Goal: Information Seeking & Learning: Learn about a topic

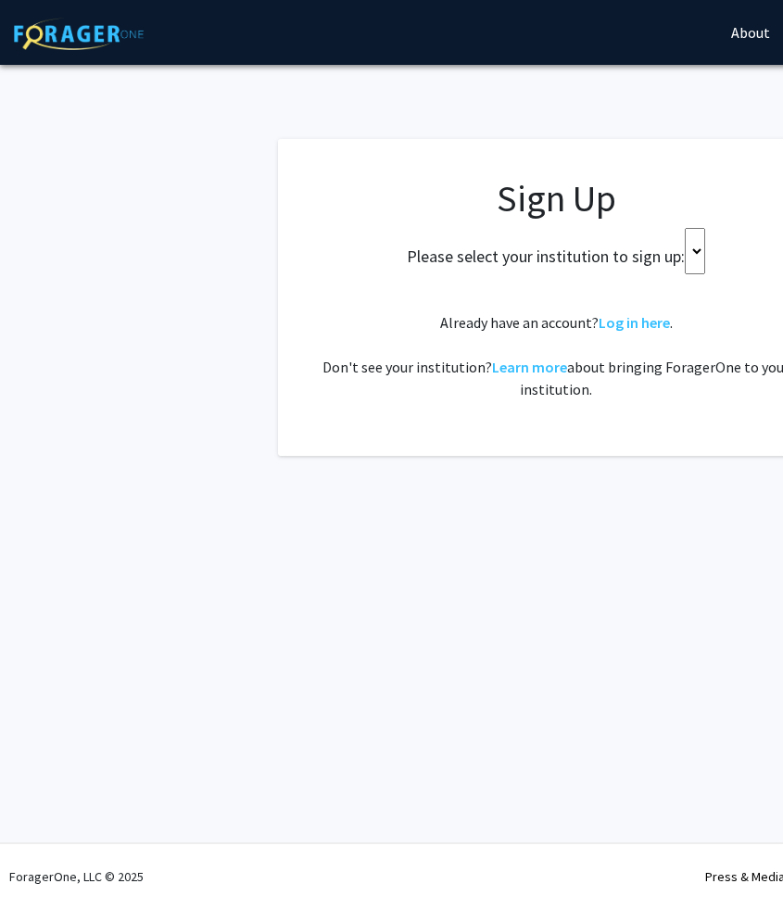
click at [706, 257] on div "Please select your institution to sign up:" at bounding box center [556, 251] width 510 height 46
click at [694, 255] on select at bounding box center [695, 251] width 20 height 46
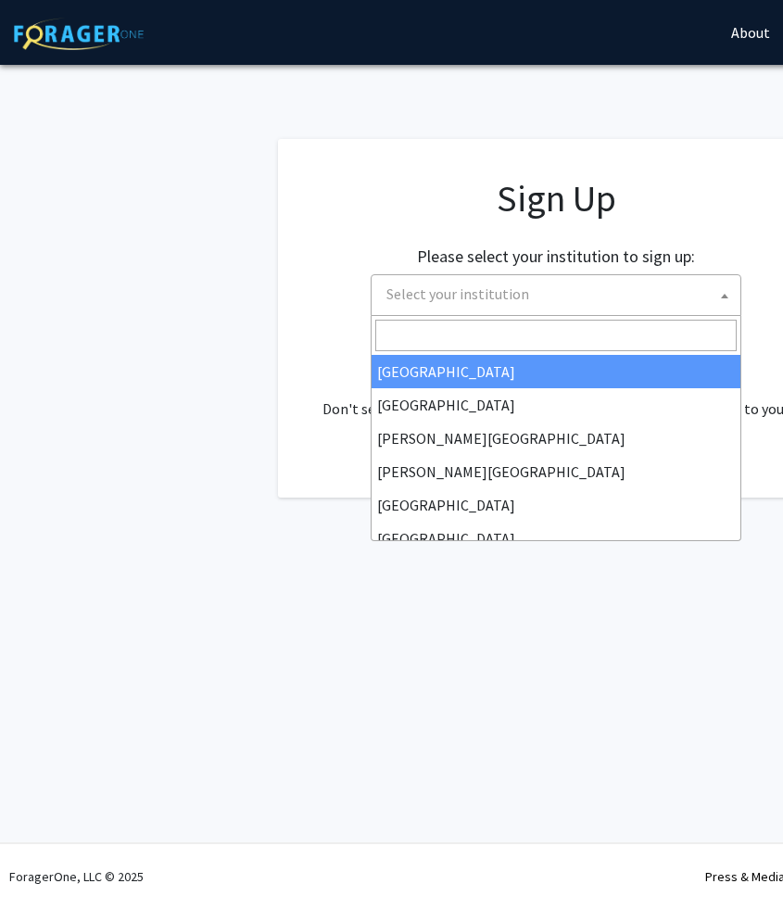
click at [487, 286] on span "Select your institution" at bounding box center [458, 294] width 143 height 19
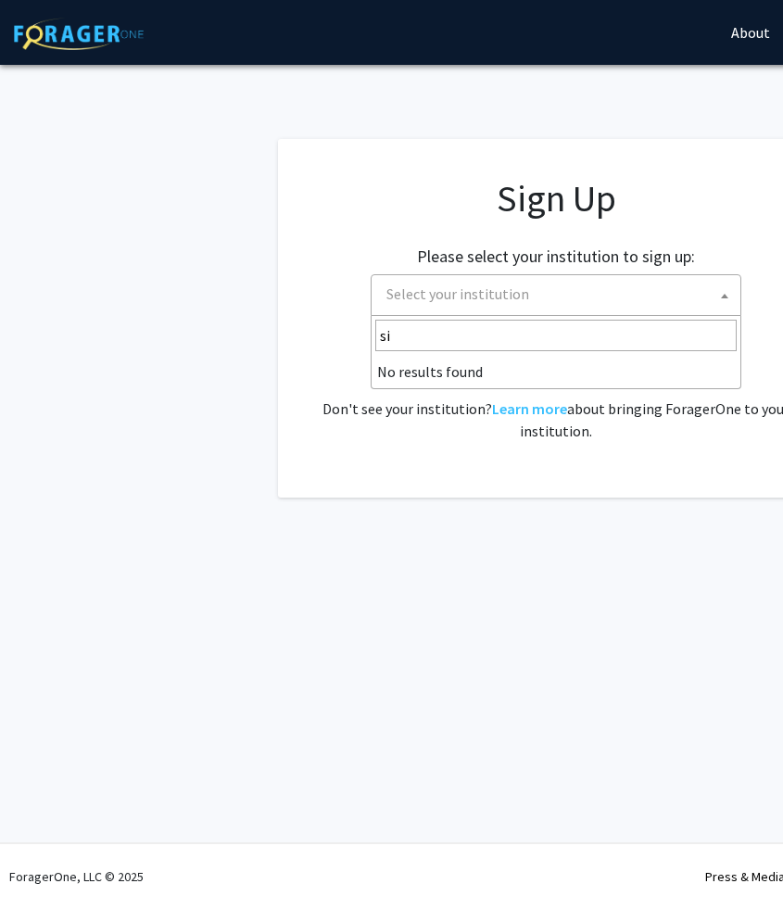
type input "s"
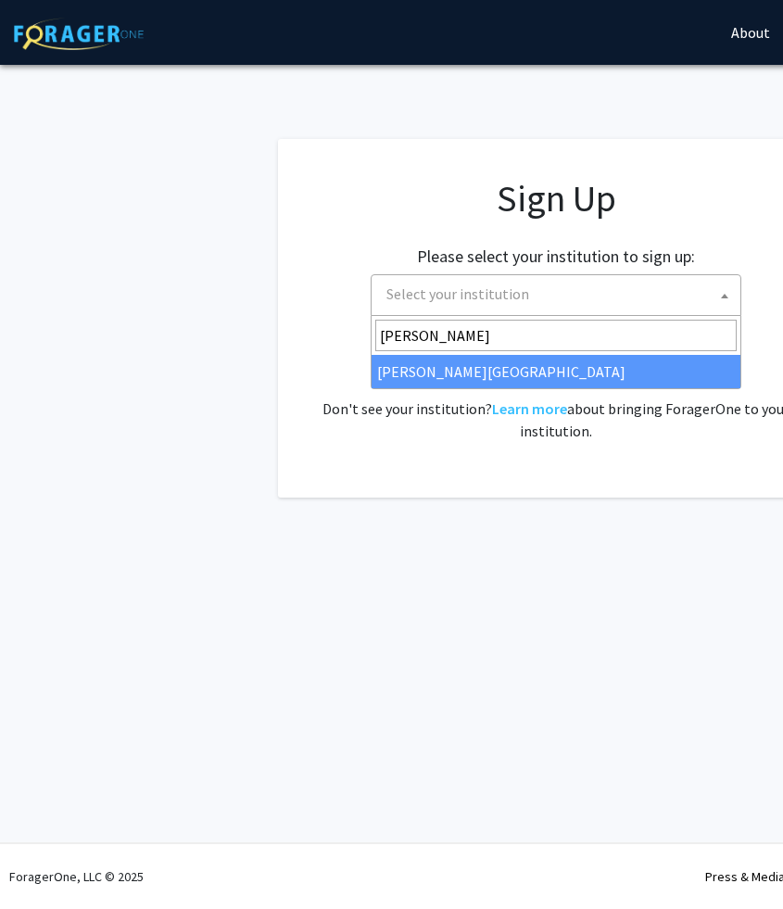
type input "thomas"
select select "24"
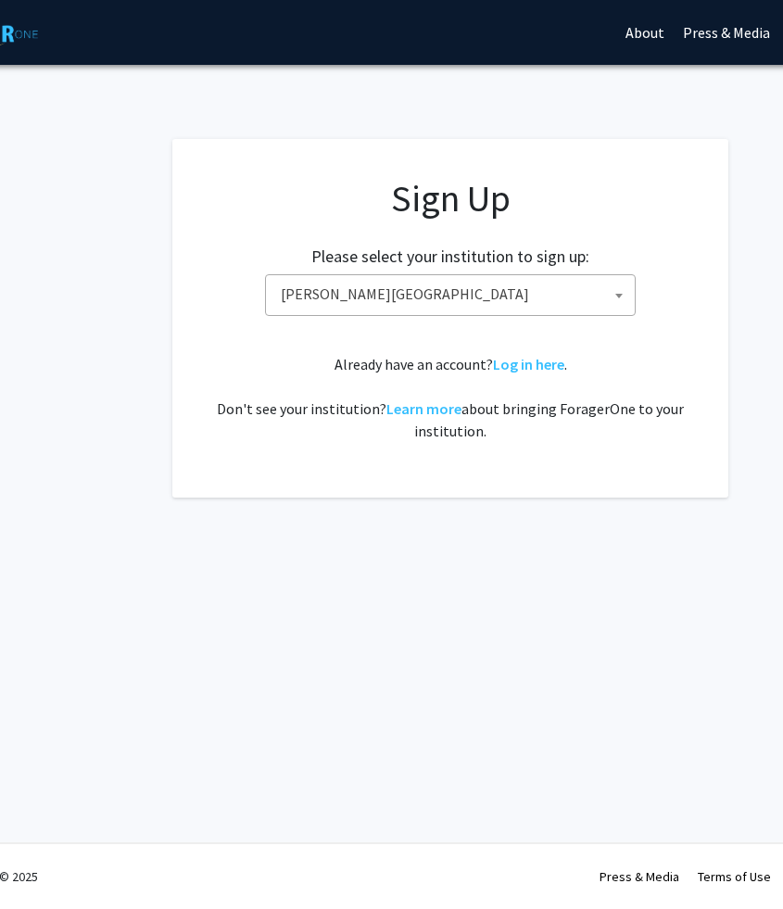
scroll to position [0, 112]
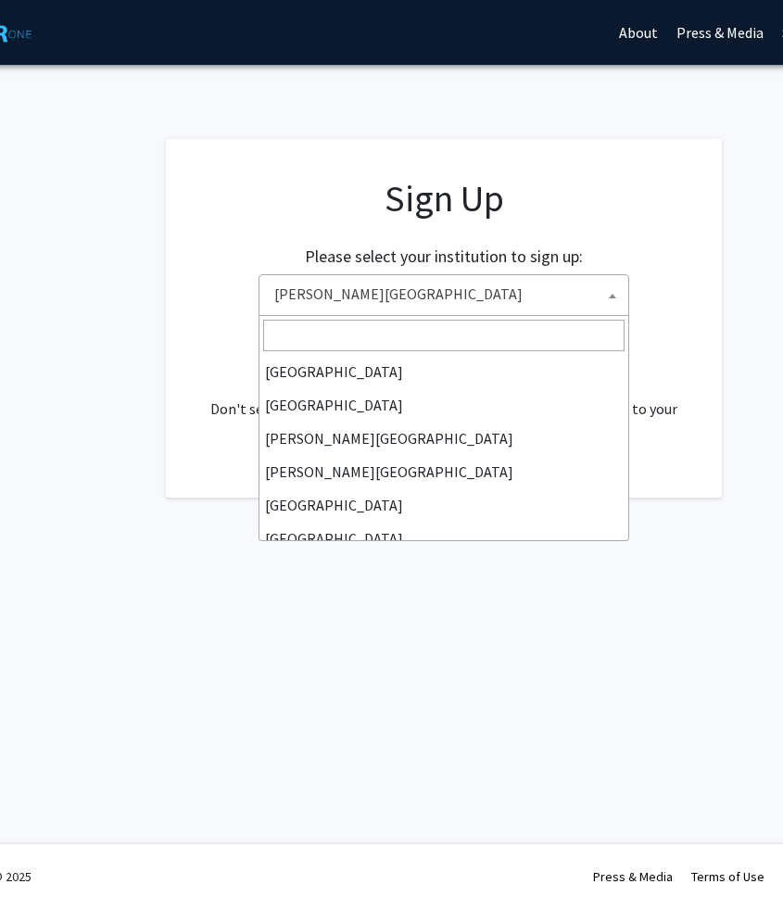
click at [611, 300] on span at bounding box center [613, 295] width 19 height 41
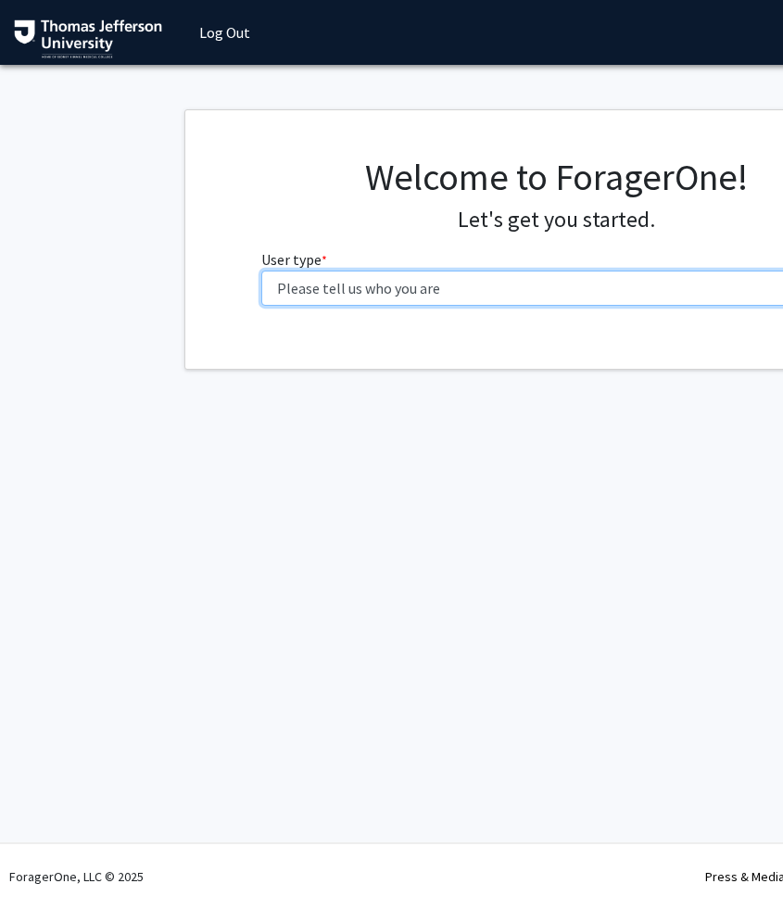
click at [475, 291] on select "Please tell us who you are Undergraduate Student Master's Student Doctoral Cand…" at bounding box center [556, 288] width 591 height 35
select select "3: doc"
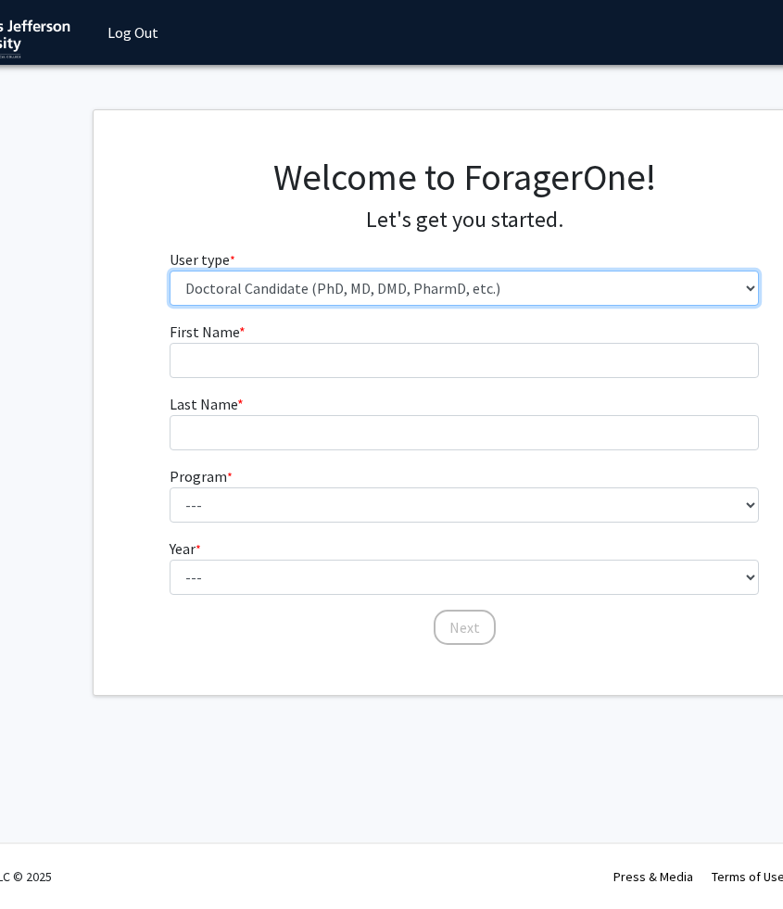
scroll to position [0, 98]
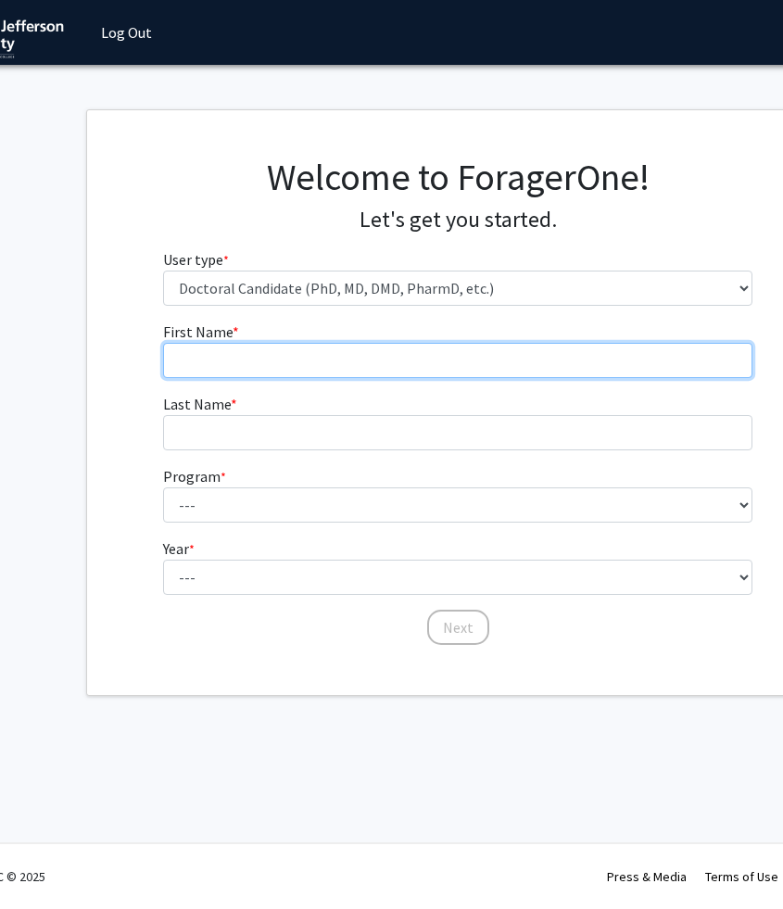
click at [450, 367] on input "First Name * required" at bounding box center [458, 360] width 591 height 35
type input "[PERSON_NAME]"
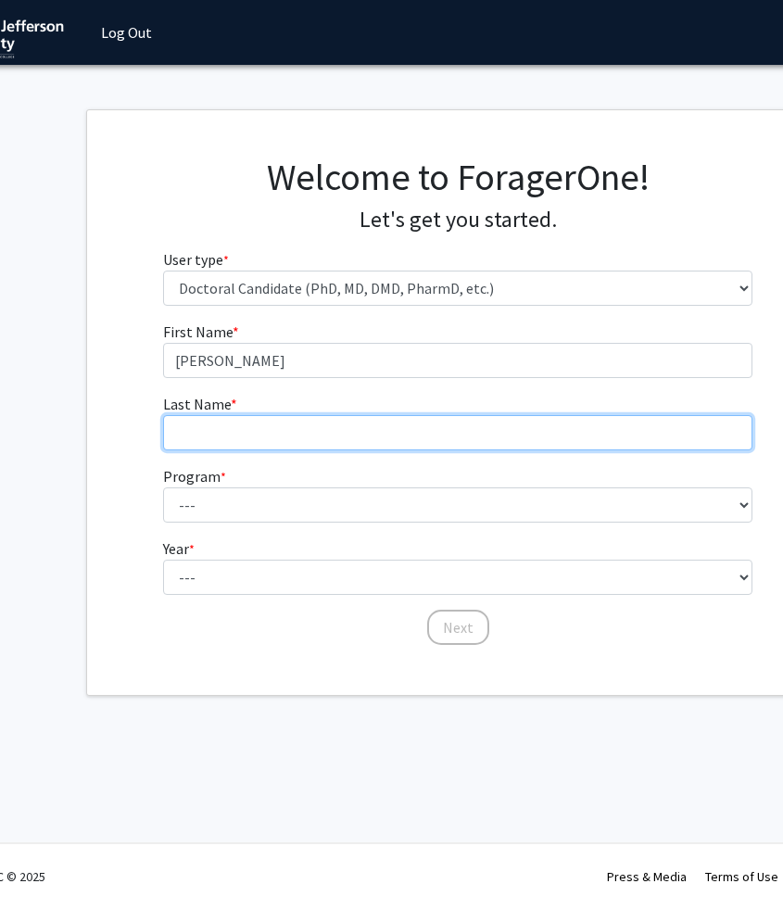
click at [330, 430] on input "Last Name * required" at bounding box center [458, 432] width 591 height 35
type input "[PERSON_NAME]"
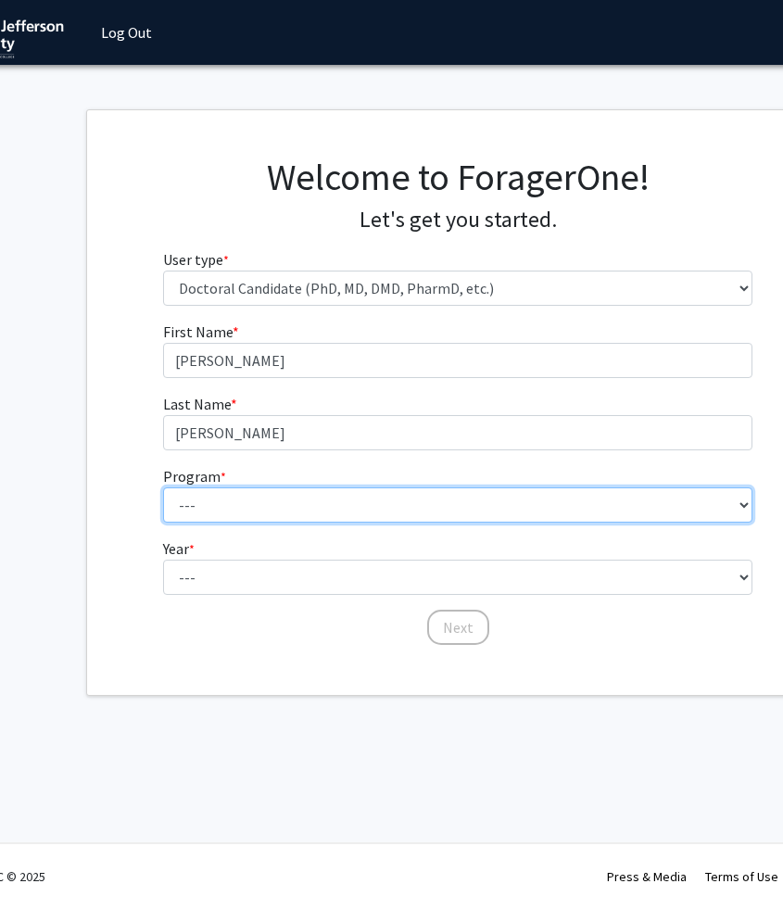
click at [223, 495] on select "---" at bounding box center [458, 505] width 591 height 35
click at [235, 503] on select "---" at bounding box center [458, 505] width 591 height 35
click at [743, 506] on select "--- Accelerated 3+3 BS in Health Sciences/Doctor of [MEDICAL_DATA] Accelerated …" at bounding box center [458, 505] width 591 height 35
click at [713, 502] on select "--- Accelerated 3+3 BS in Health Sciences/Doctor of [MEDICAL_DATA] Accelerated …" at bounding box center [458, 505] width 591 height 35
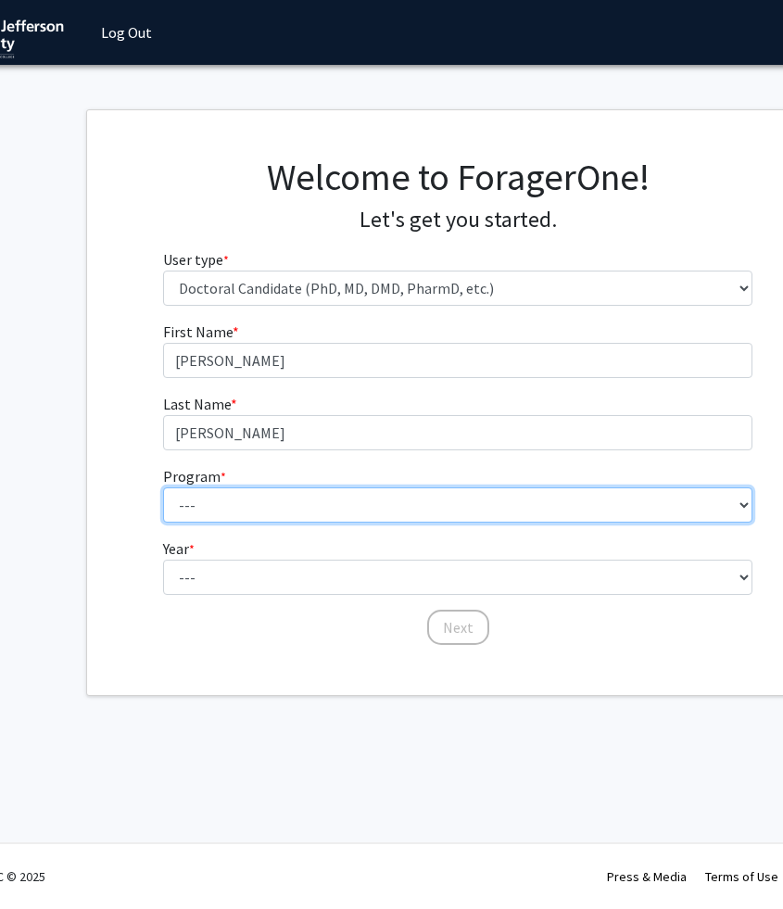
select select "36: 777"
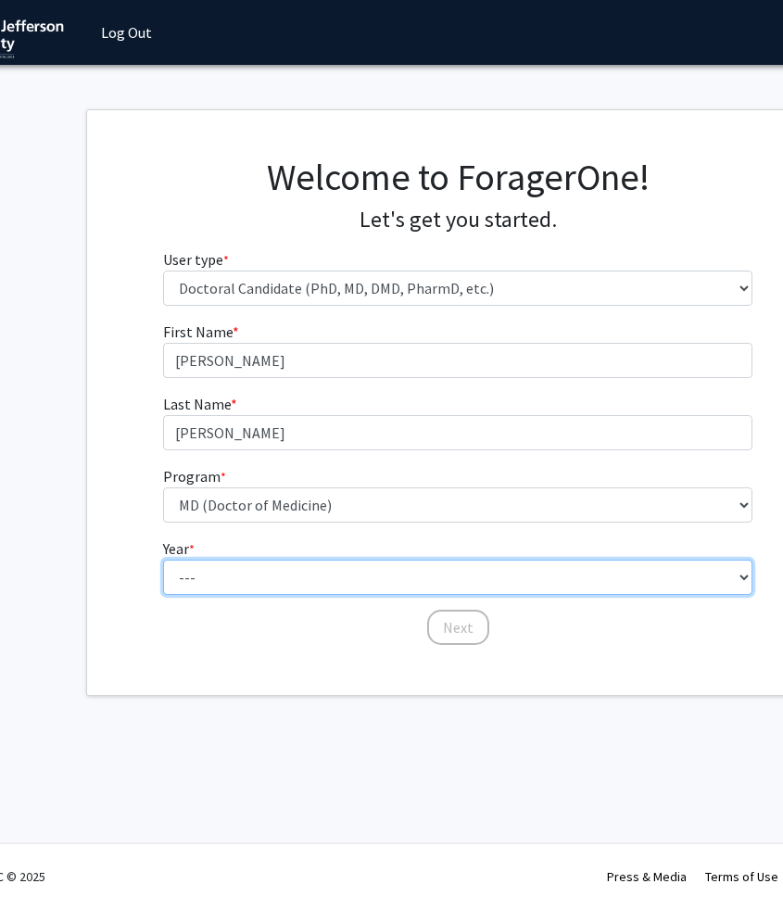
click at [428, 578] on select "--- First Year Second Year Third Year Fourth Year Fifth Year Sixth Year Seventh…" at bounding box center [458, 577] width 591 height 35
select select "1: first_year"
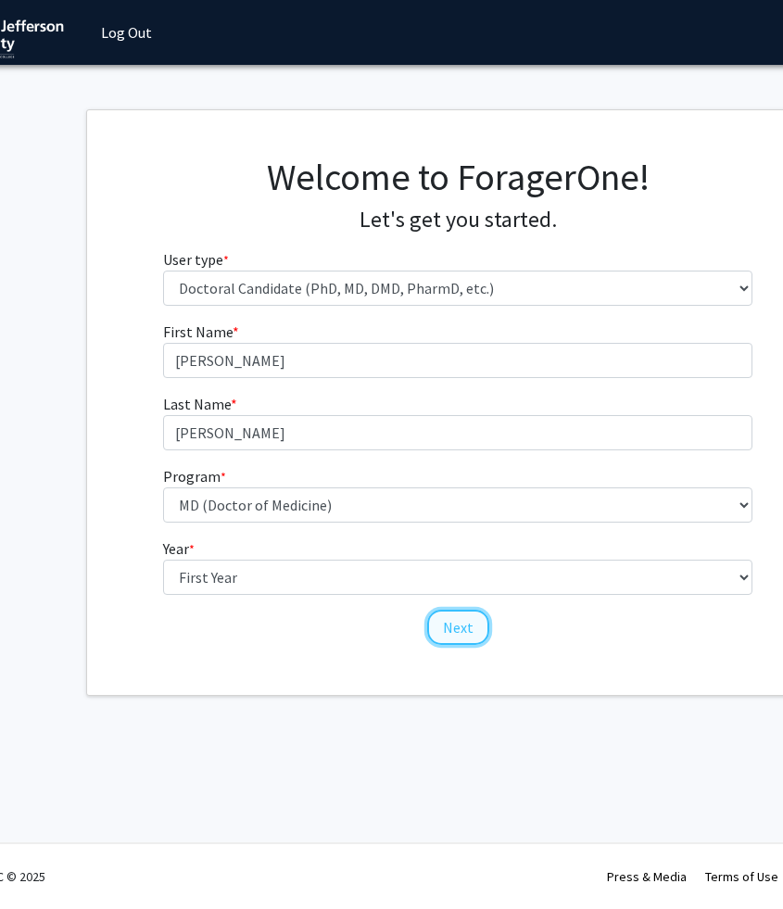
click at [461, 620] on button "Next" at bounding box center [458, 627] width 62 height 35
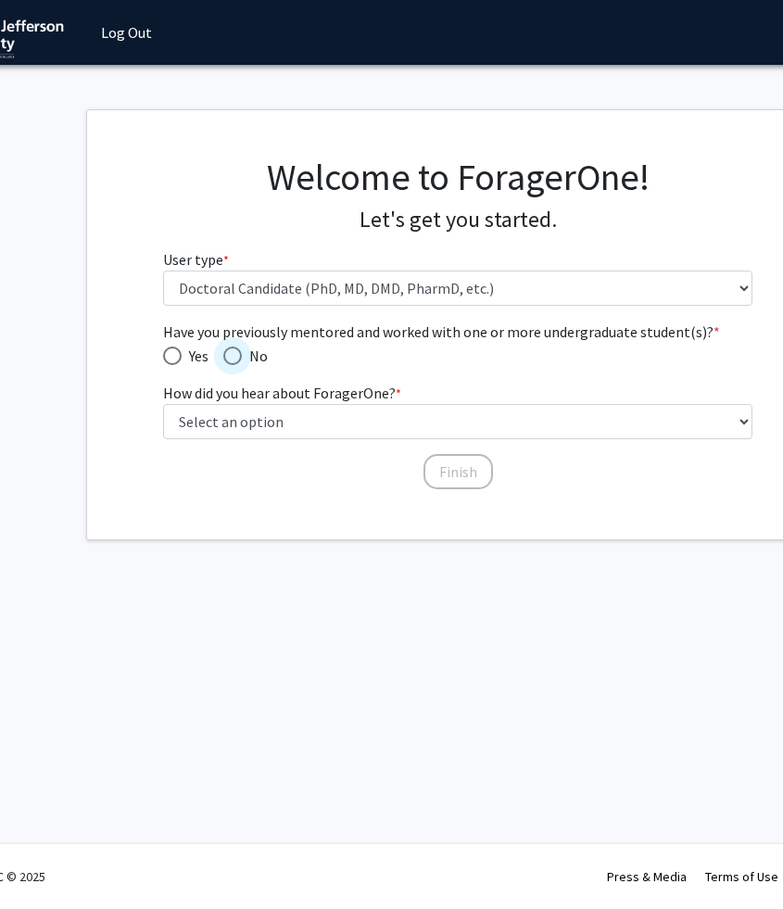
click at [236, 358] on span "Have you previously mentored and worked with one or more undergraduate student(…" at bounding box center [232, 356] width 19 height 19
click at [236, 358] on input "No" at bounding box center [232, 356] width 19 height 19
radio input "true"
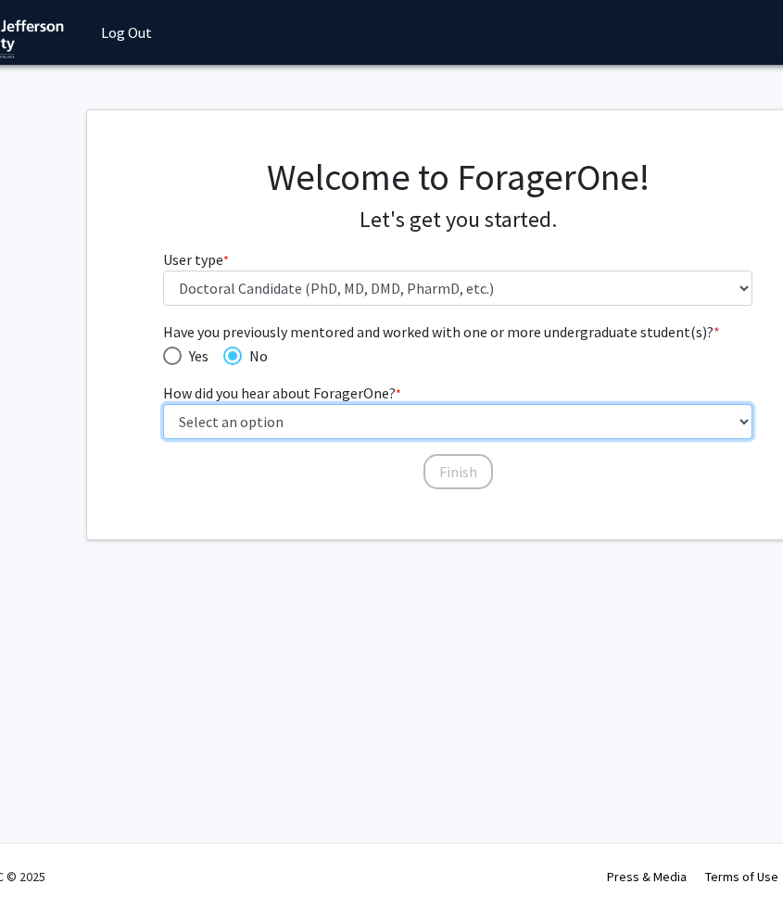
click at [235, 418] on select "Select an option Peer/student recommendation Faculty/staff recommendation Unive…" at bounding box center [458, 421] width 591 height 35
select select "2: faculty_recommendation"
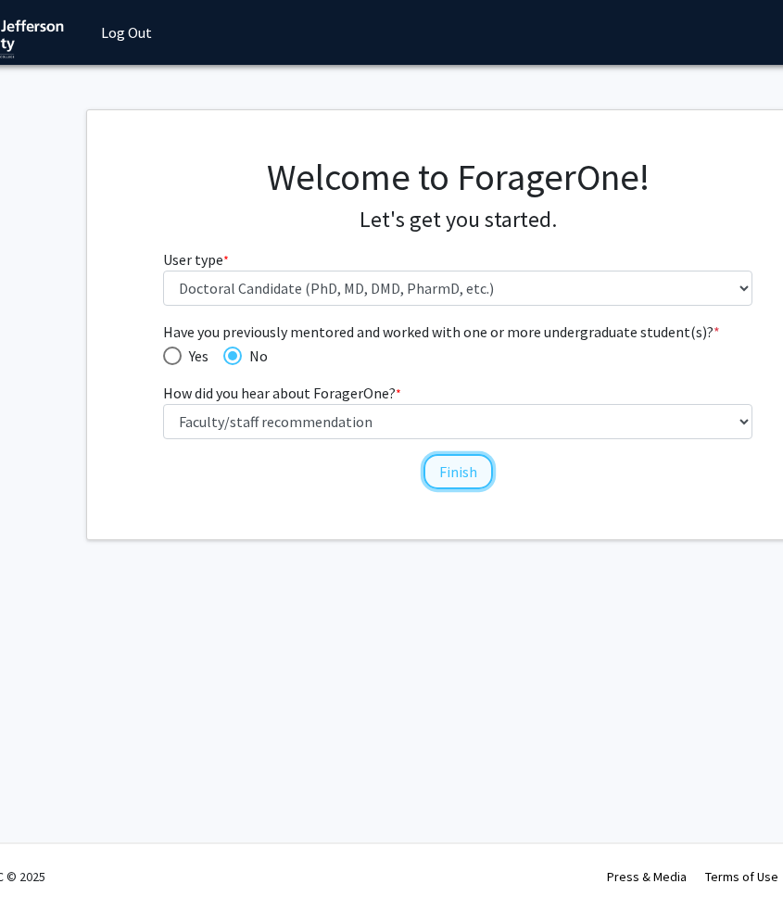
click at [443, 463] on button "Finish" at bounding box center [459, 471] width 70 height 35
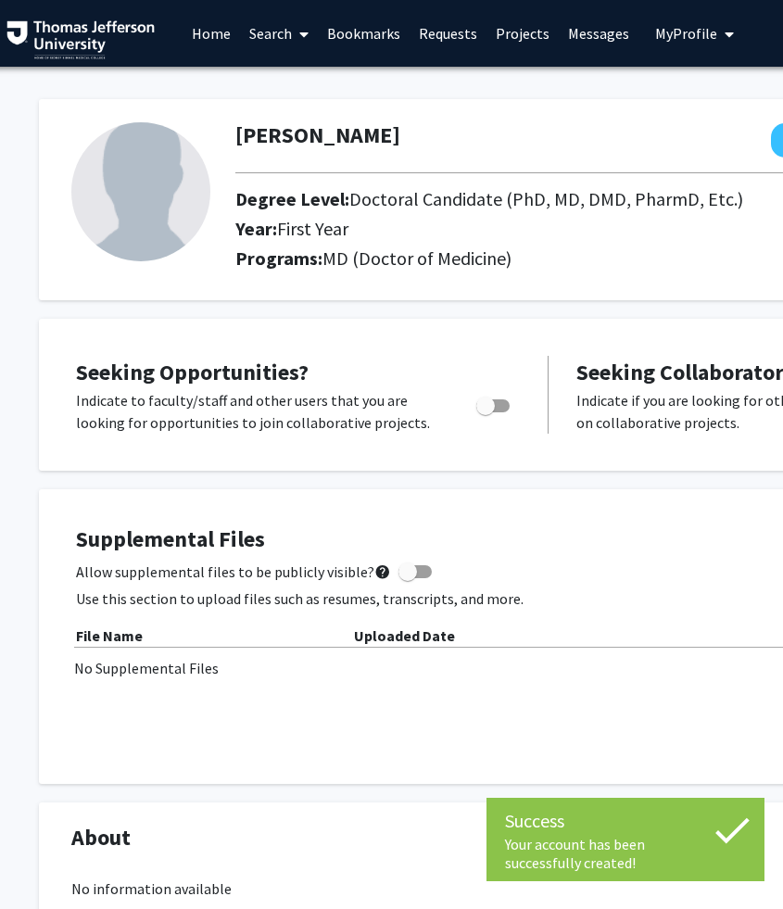
scroll to position [0, 10]
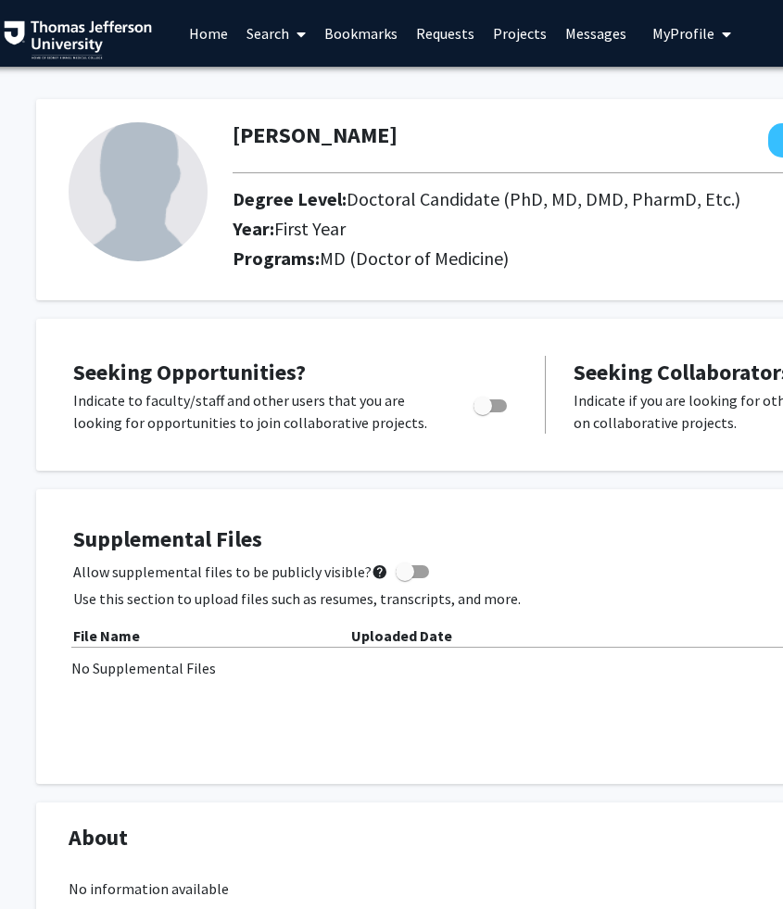
click at [268, 31] on link "Search" at bounding box center [276, 33] width 78 height 65
click at [285, 77] on span "Faculty/Staff" at bounding box center [305, 85] width 136 height 37
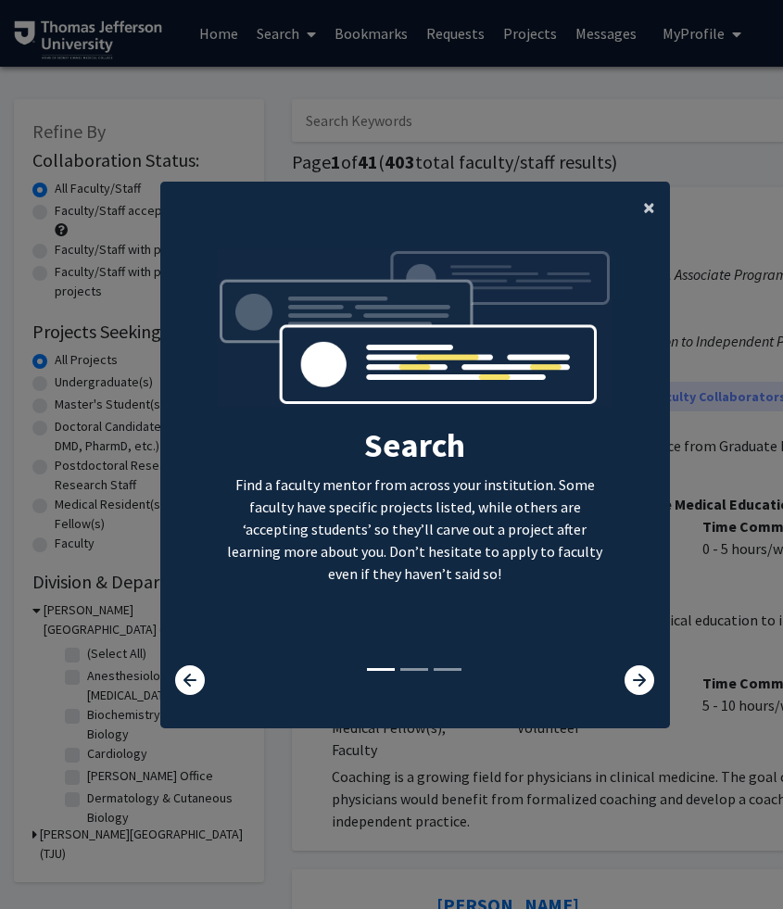
click at [649, 198] on span "×" at bounding box center [649, 207] width 12 height 29
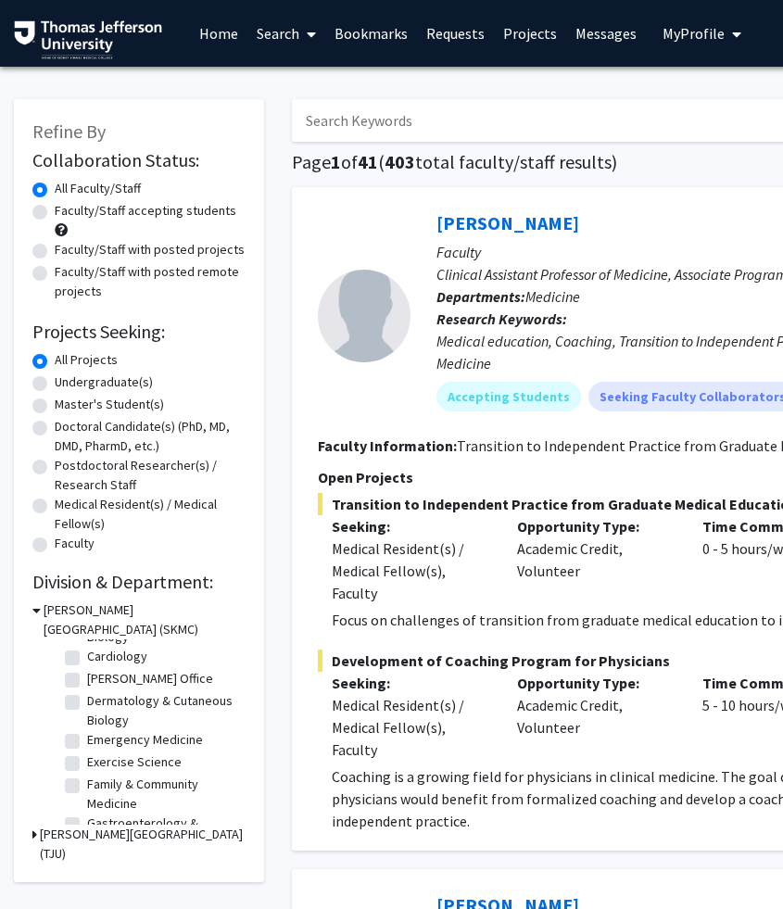
scroll to position [62, 0]
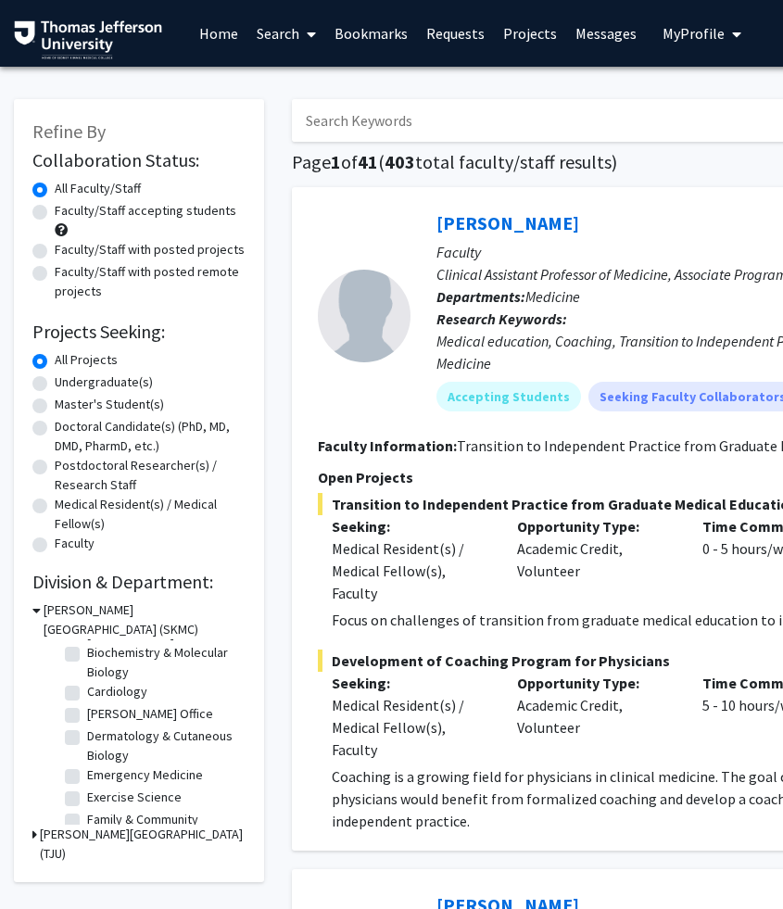
click at [87, 694] on label "Cardiology" at bounding box center [117, 691] width 60 height 19
click at [87, 694] on input "Cardiology" at bounding box center [93, 688] width 12 height 12
checkbox input "true"
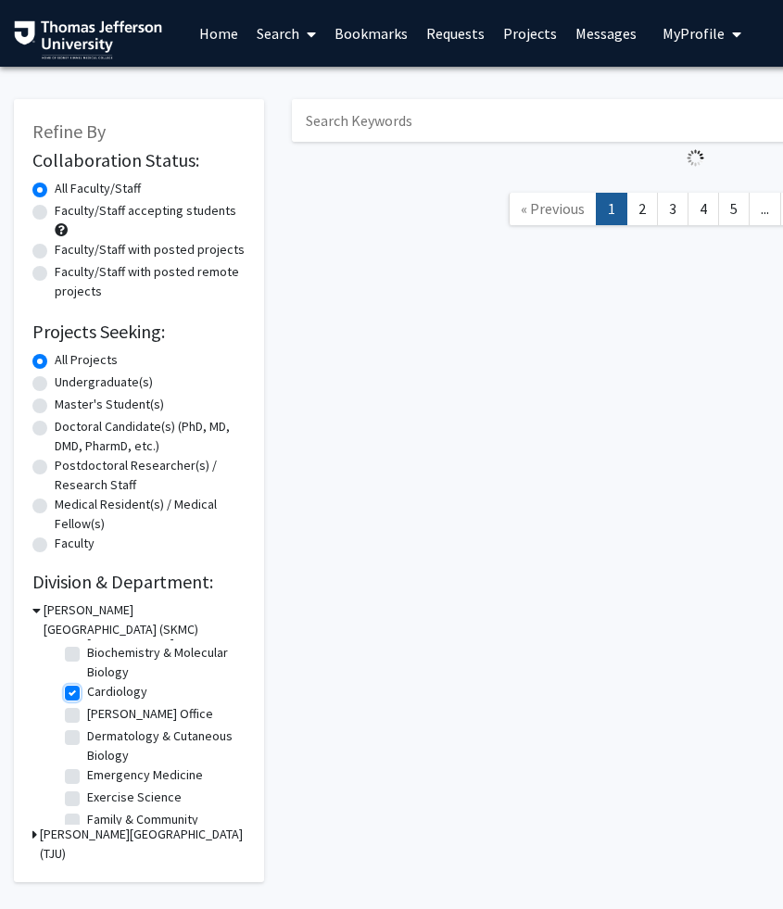
scroll to position [38, 0]
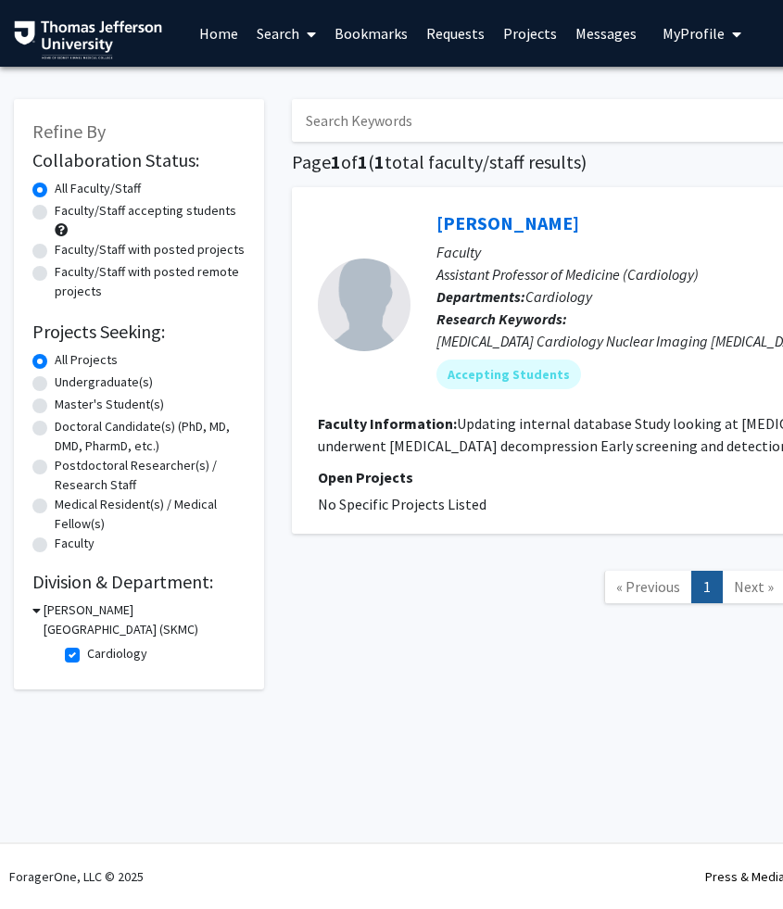
click at [70, 646] on fg-checkbox "Cardiology Cardiology" at bounding box center [153, 655] width 176 height 22
click at [87, 655] on label "Cardiology" at bounding box center [117, 653] width 60 height 19
click at [87, 655] on input "Cardiology" at bounding box center [93, 650] width 12 height 12
checkbox input "false"
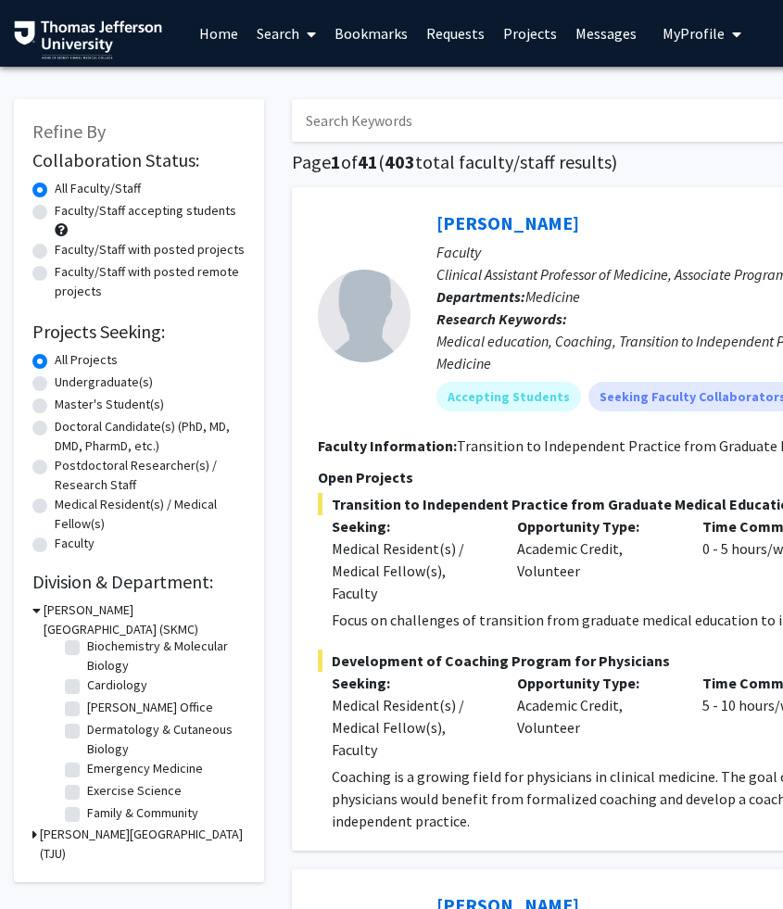
scroll to position [79, 0]
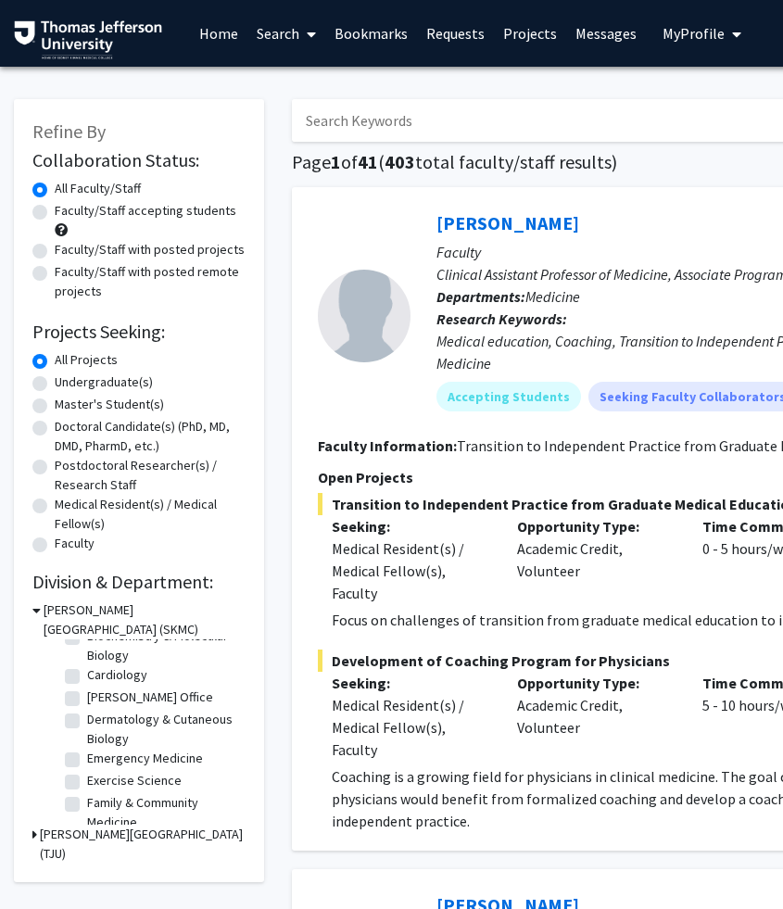
click at [87, 757] on label "Emergency Medicine" at bounding box center [145, 758] width 116 height 19
click at [87, 757] on input "Emergency Medicine" at bounding box center [93, 755] width 12 height 12
checkbox input "true"
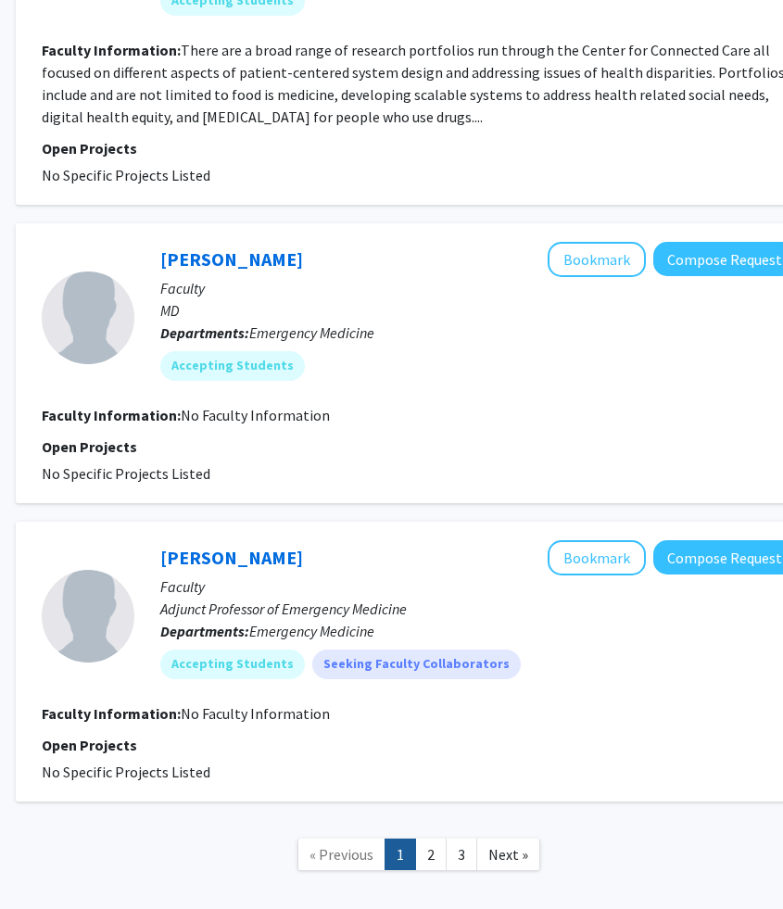
scroll to position [4331, 276]
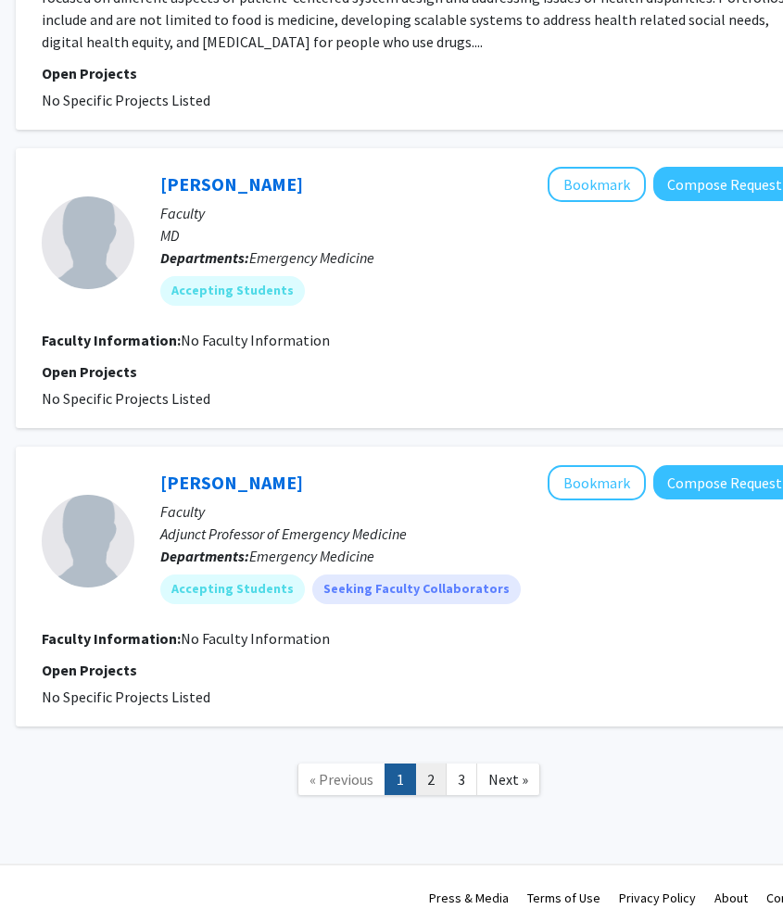
click at [431, 764] on link "2" at bounding box center [431, 780] width 32 height 32
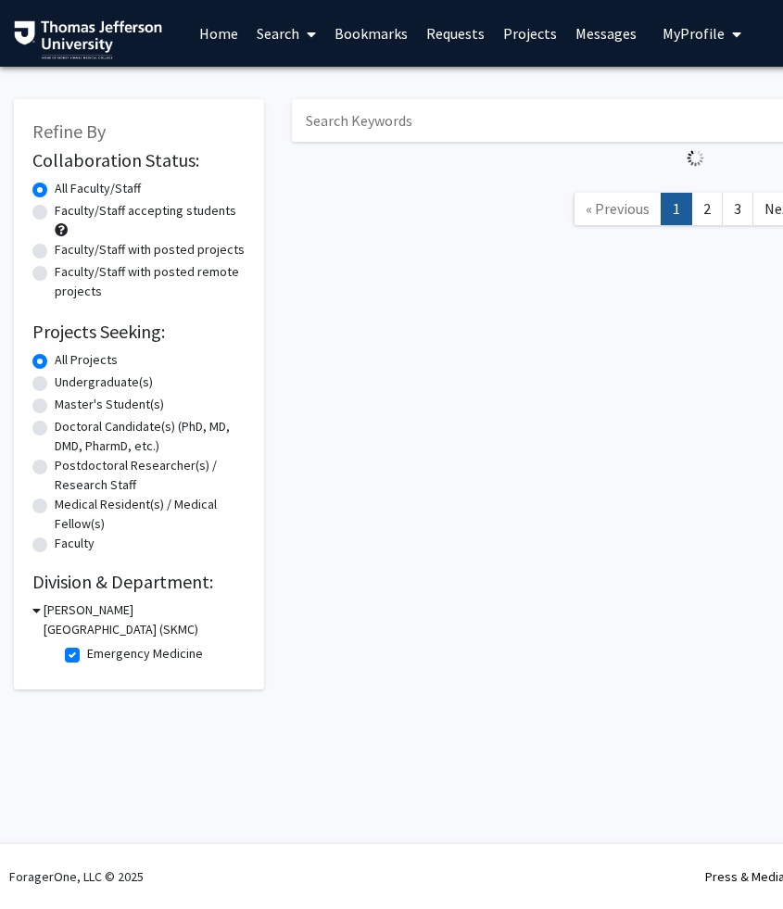
click at [87, 655] on label "Emergency Medicine" at bounding box center [145, 653] width 116 height 19
click at [87, 655] on input "Emergency Medicine" at bounding box center [93, 650] width 12 height 12
checkbox input "false"
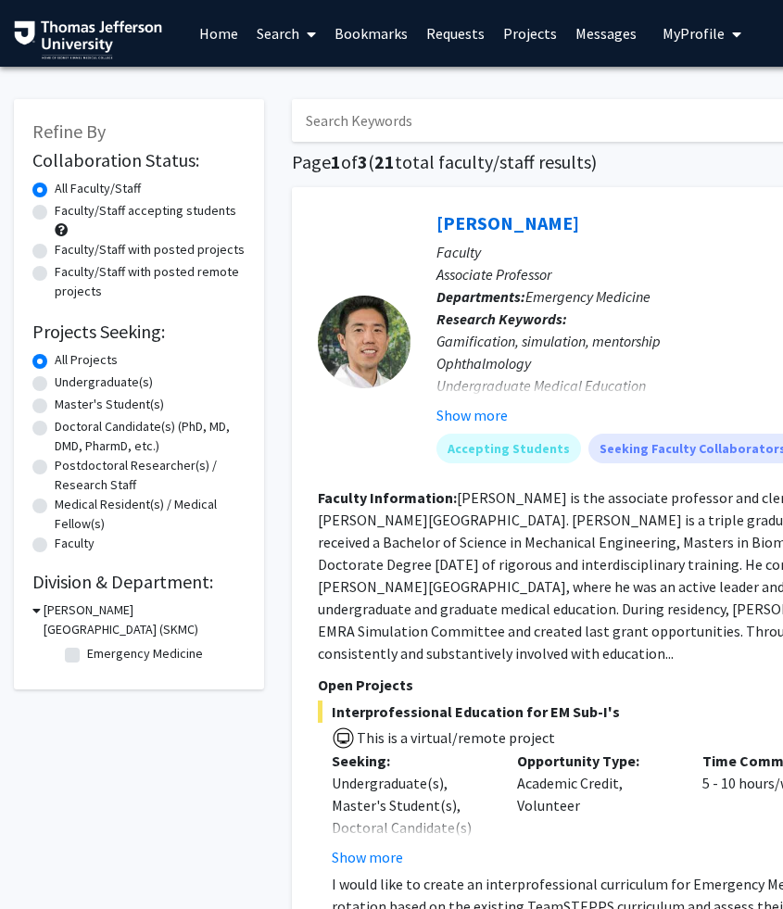
click at [66, 617] on h3 "[PERSON_NAME][GEOGRAPHIC_DATA] (SKMC)" at bounding box center [145, 620] width 202 height 39
click at [66, 617] on h3 "[PERSON_NAME][GEOGRAPHIC_DATA] (SKMC)" at bounding box center [143, 620] width 206 height 39
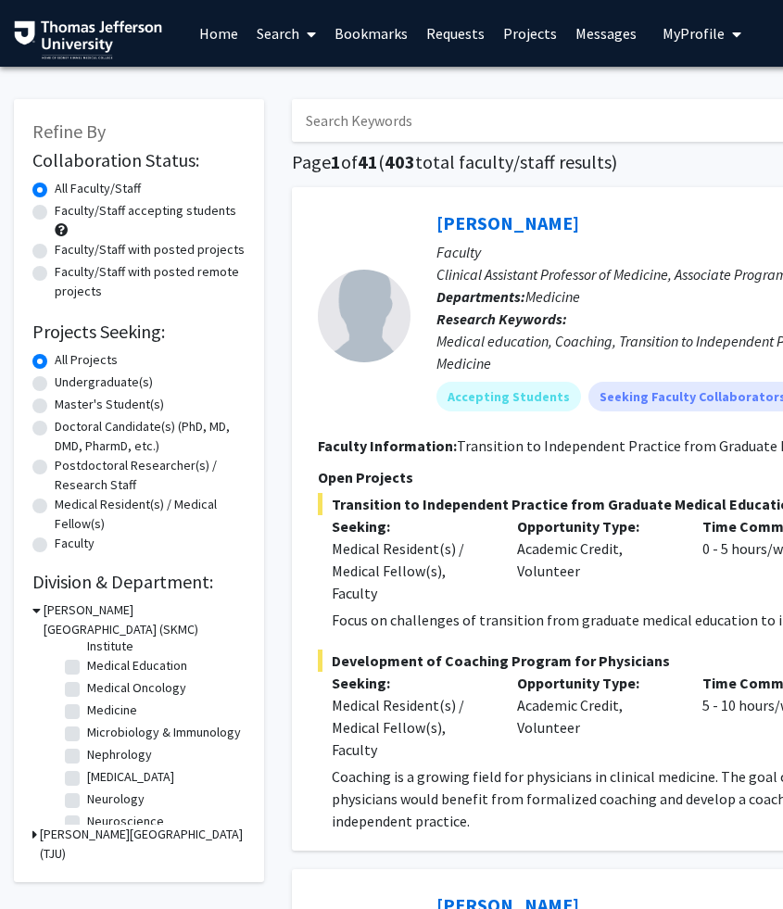
scroll to position [378, 0]
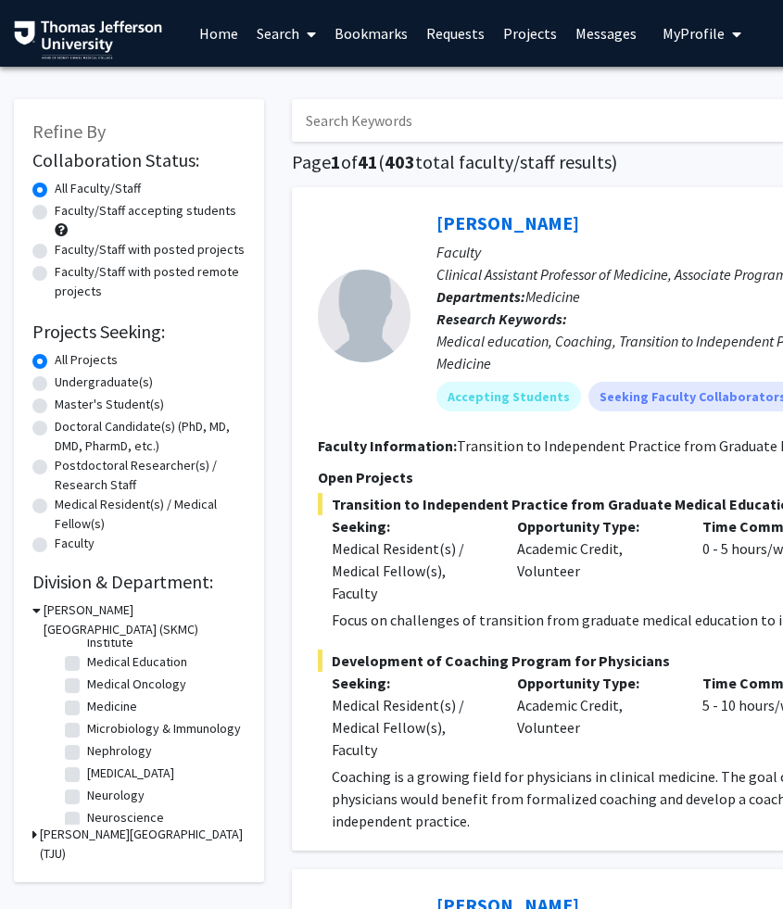
click at [87, 775] on label "[MEDICAL_DATA]" at bounding box center [130, 773] width 87 height 19
click at [87, 775] on input "[MEDICAL_DATA]" at bounding box center [93, 770] width 12 height 12
checkbox input "true"
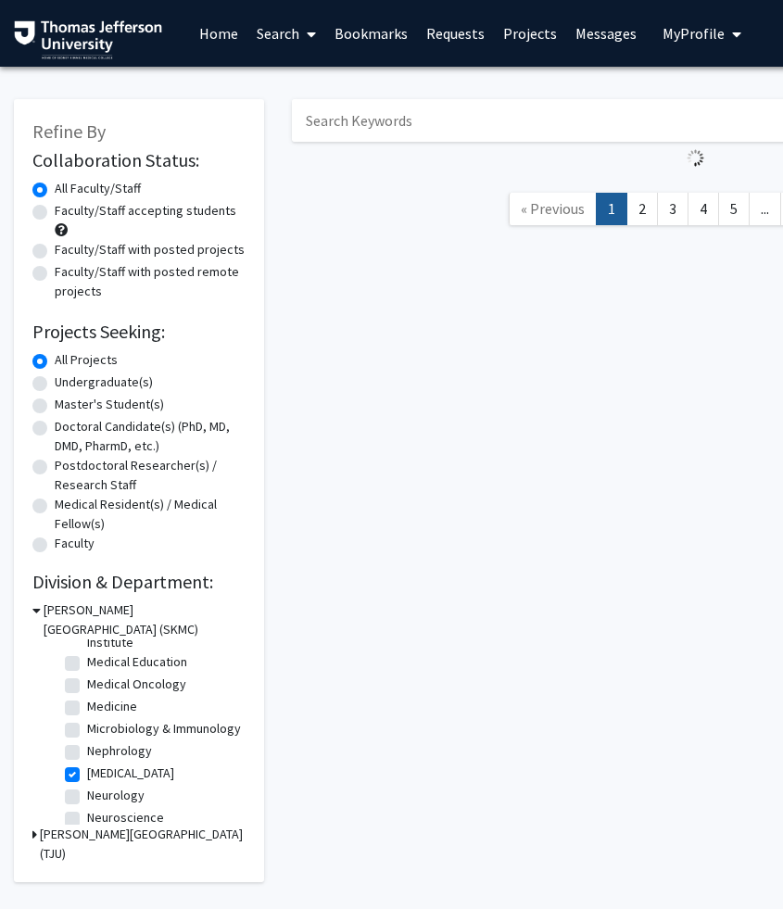
click at [87, 795] on label "Neurology" at bounding box center [115, 795] width 57 height 19
click at [87, 795] on input "Neurology" at bounding box center [93, 792] width 12 height 12
checkbox input "true"
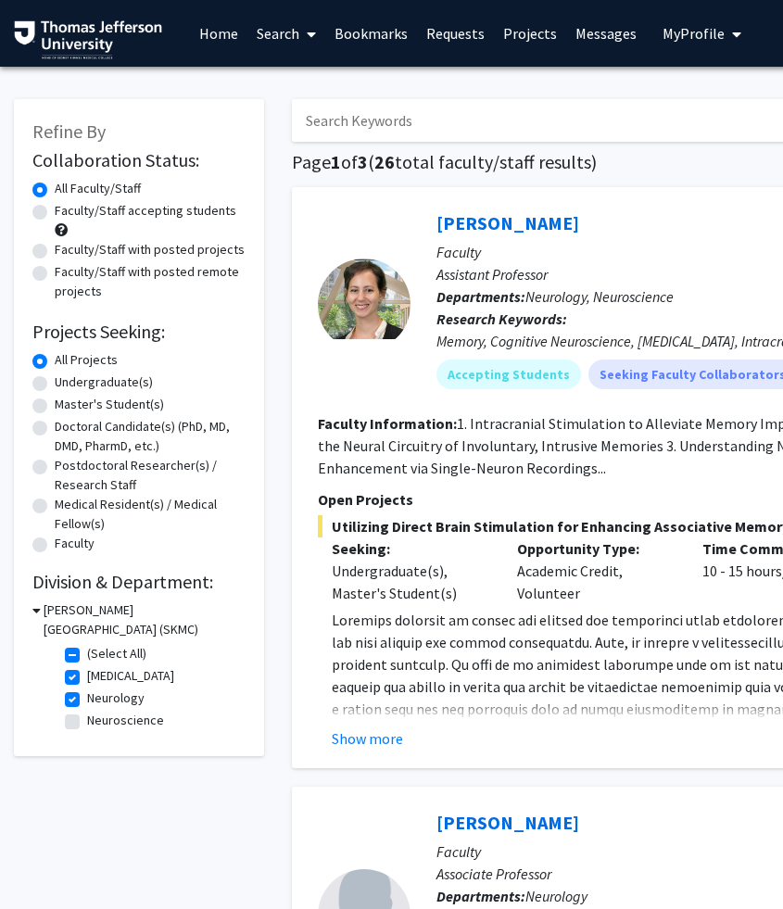
click at [87, 722] on label "Neuroscience" at bounding box center [125, 720] width 77 height 19
click at [87, 722] on input "Neuroscience" at bounding box center [93, 717] width 12 height 12
checkbox input "true"
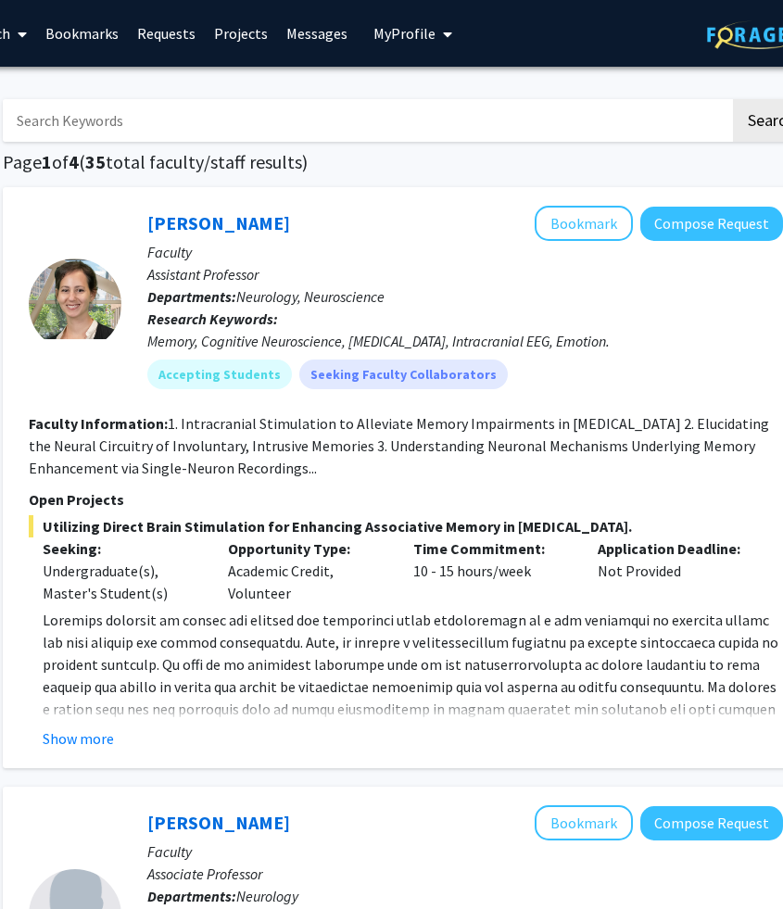
scroll to position [0, 310]
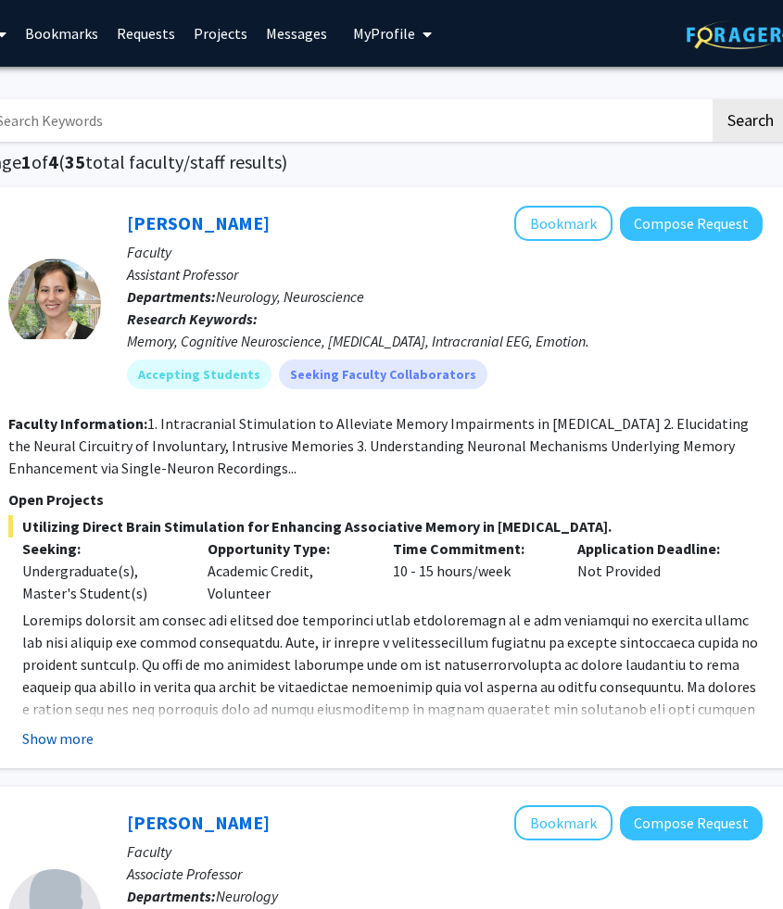
click at [54, 738] on button "Show more" at bounding box center [57, 739] width 71 height 22
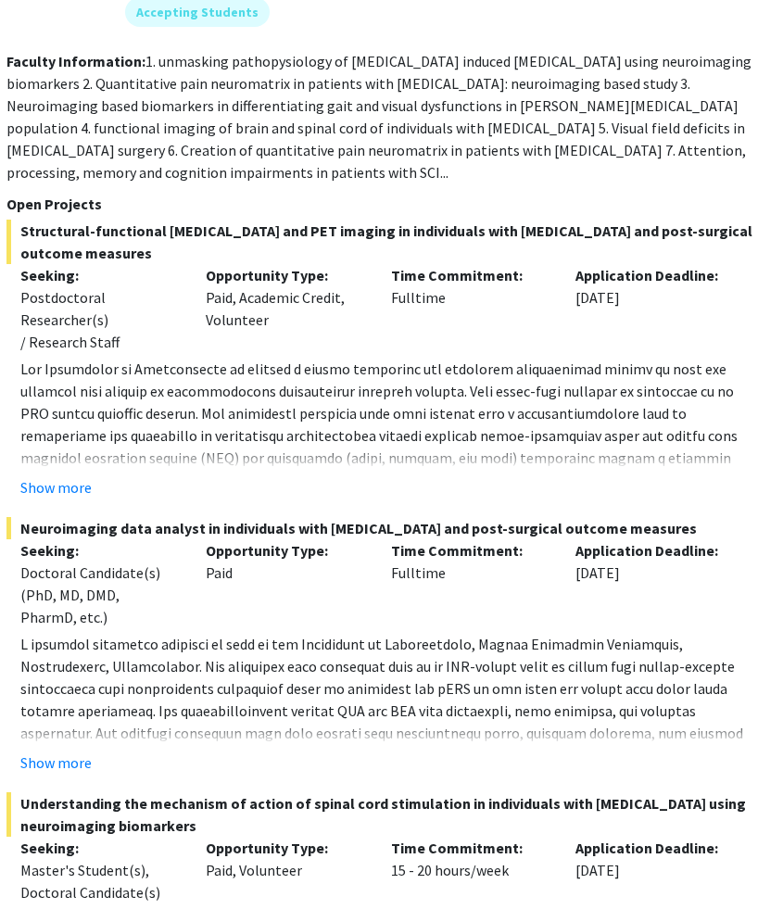
scroll to position [2276, 312]
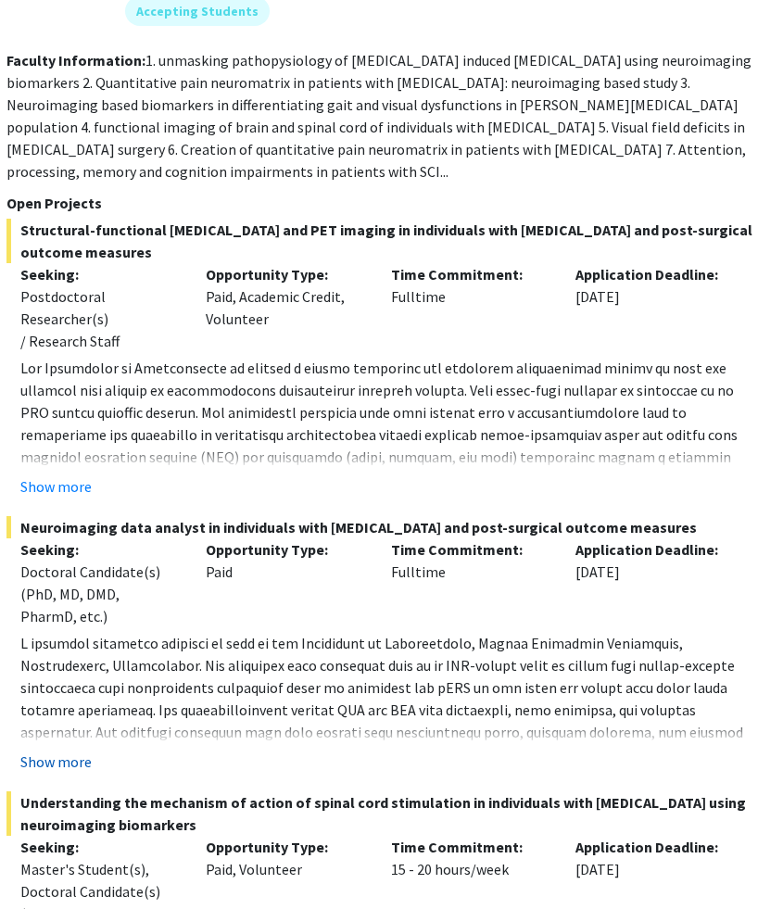
click at [74, 773] on button "Show more" at bounding box center [55, 762] width 71 height 22
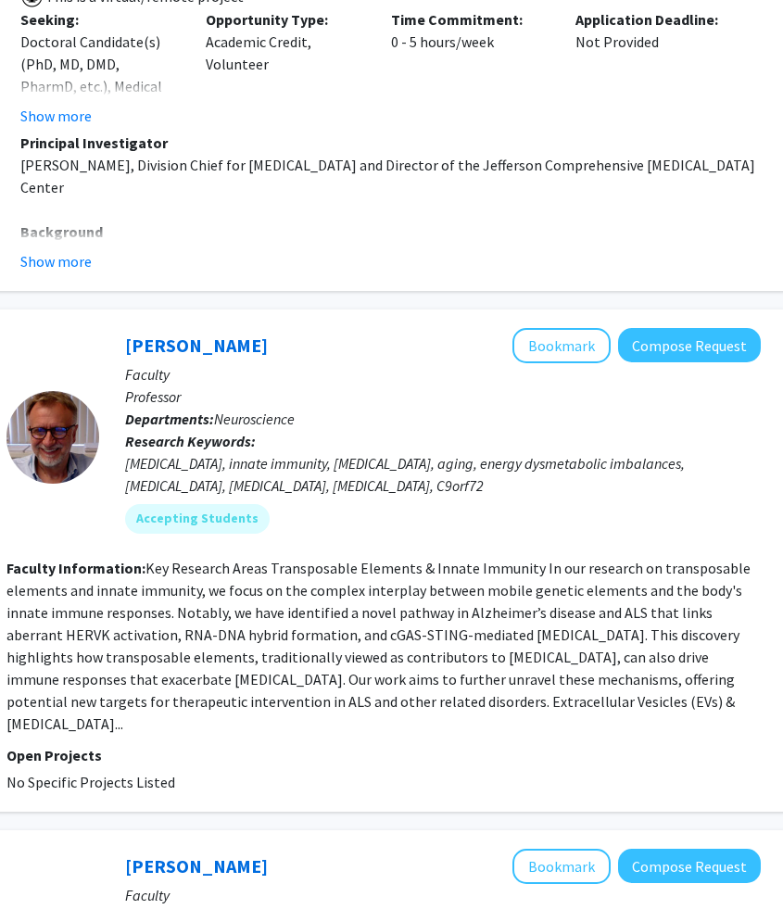
scroll to position [3991, 312]
